Goal: Check status: Check status

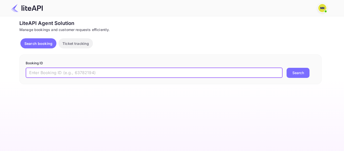
click at [89, 72] on input "text" at bounding box center [154, 73] width 257 height 10
type input "8826241"
click at [286, 68] on button "Search" at bounding box center [297, 73] width 23 height 10
